Goal: Information Seeking & Learning: Learn about a topic

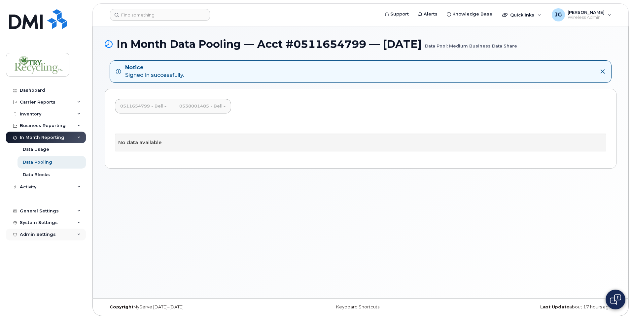
click at [49, 233] on div "Admin Settings" at bounding box center [38, 234] width 36 height 5
click at [41, 149] on div "Data Usage" at bounding box center [36, 150] width 26 height 6
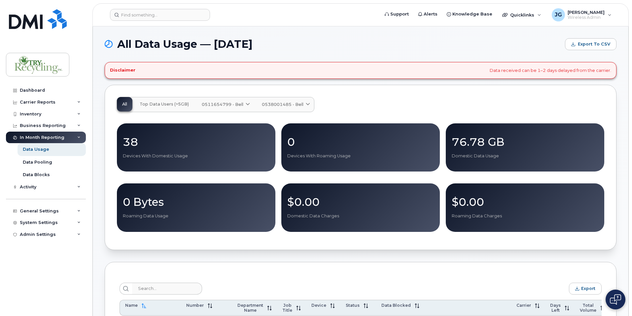
click at [193, 151] on div "38 Devices With Domestic Usage" at bounding box center [196, 147] width 147 height 23
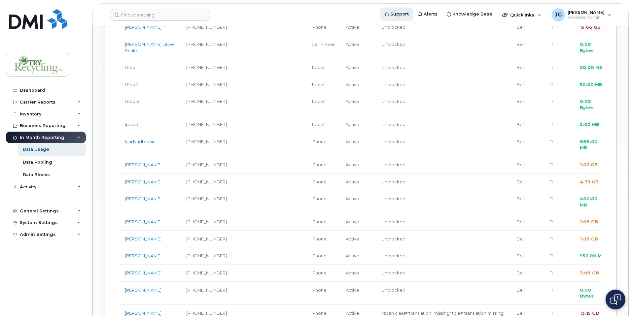
scroll to position [542, 0]
click at [405, 15] on span "Support" at bounding box center [399, 14] width 18 height 7
click at [608, 14] on div "JG [PERSON_NAME] Wireless Admin" at bounding box center [581, 14] width 69 height 13
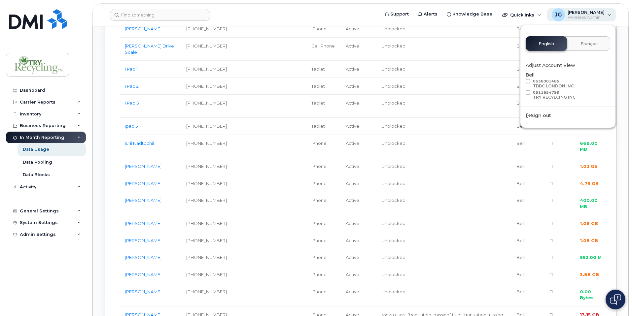
click at [608, 14] on div "JG [PERSON_NAME] Wireless Admin" at bounding box center [581, 14] width 69 height 13
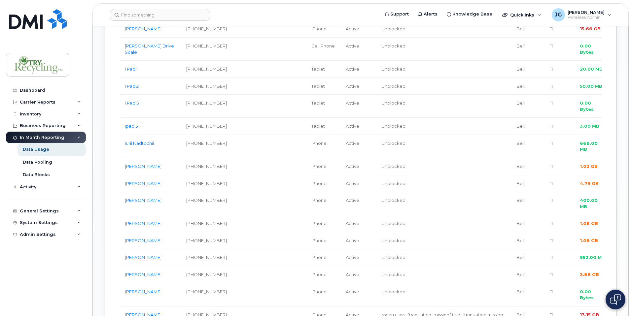
click at [616, 297] on img at bounding box center [615, 299] width 11 height 11
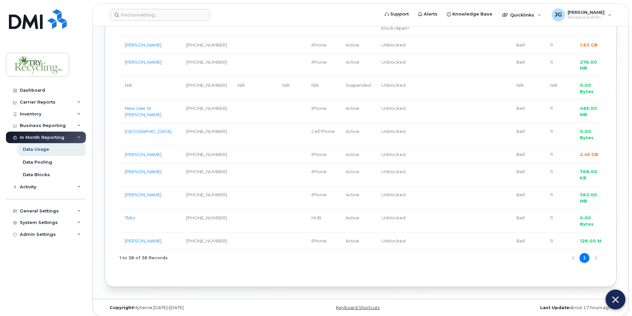
scroll to position [840, 0]
click at [615, 300] on img at bounding box center [615, 299] width 7 height 11
drag, startPoint x: 374, startPoint y: 123, endPoint x: 342, endPoint y: 113, distance: 34.2
click at [376, 38] on td "<span class="translation_missing" title="translation missing: [DOMAIN_NAME]_dat…" at bounding box center [443, 23] width 135 height 29
click at [408, 15] on span "Support" at bounding box center [399, 14] width 18 height 7
